Goal: Information Seeking & Learning: Check status

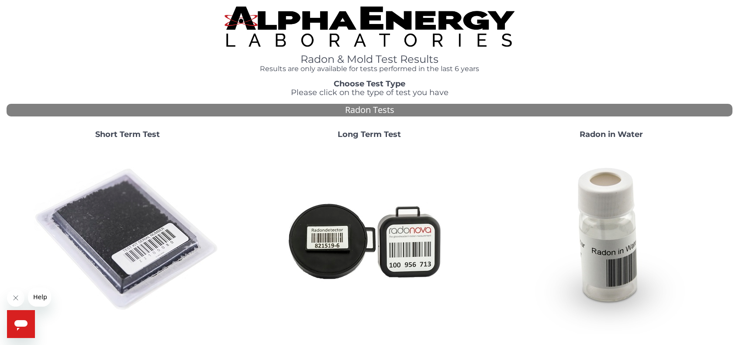
scroll to position [287, 0]
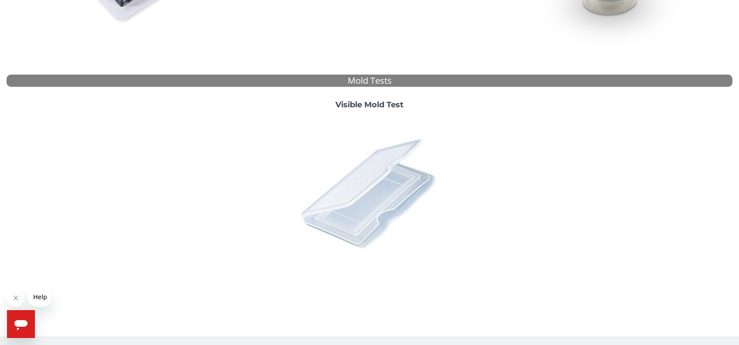
click at [358, 199] on img at bounding box center [369, 193] width 153 height 153
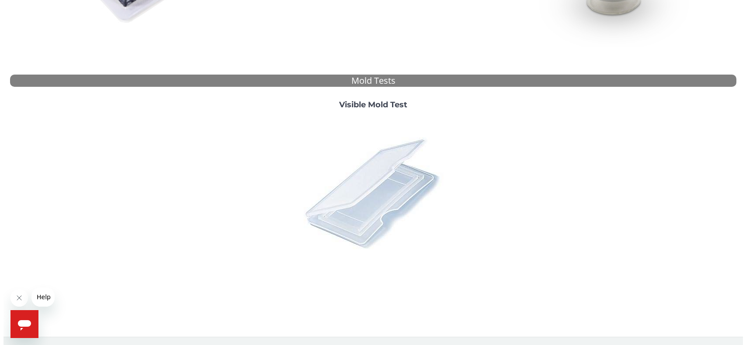
scroll to position [0, 0]
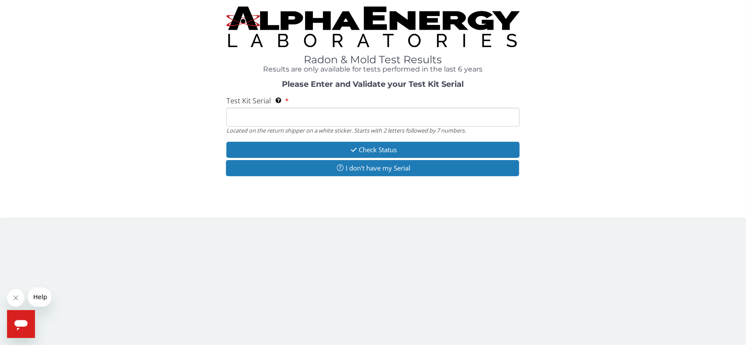
click at [363, 123] on input "Test Kit Serial Located on the return shipper on a white sticker. Starts with 2…" at bounding box center [372, 117] width 293 height 19
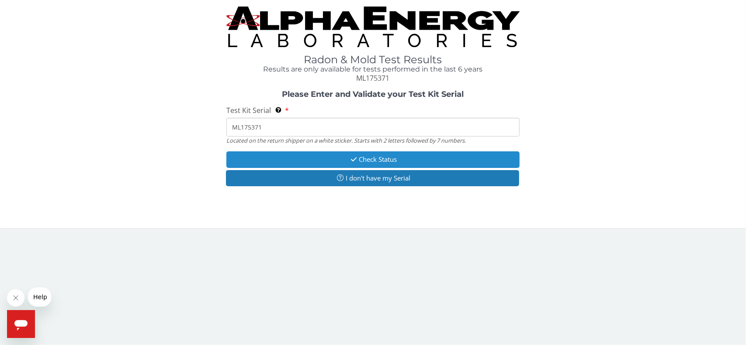
type input "ML175371"
click at [388, 160] on button "Check Status" at bounding box center [372, 160] width 293 height 16
